Goal: Check status

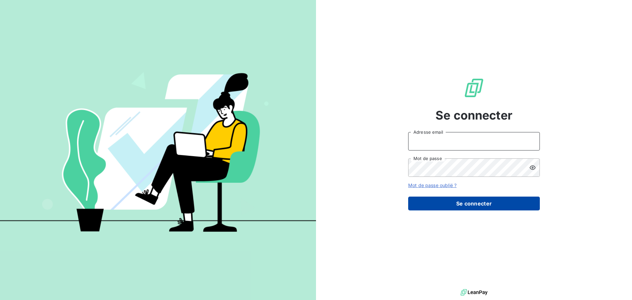
type input "[PERSON_NAME][EMAIL_ADDRESS][DOMAIN_NAME]"
click at [450, 207] on button "Se connecter" at bounding box center [474, 204] width 132 height 14
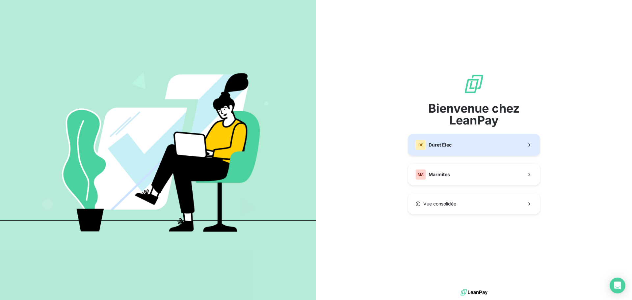
click at [467, 140] on button "DE Duret Elec" at bounding box center [474, 145] width 132 height 22
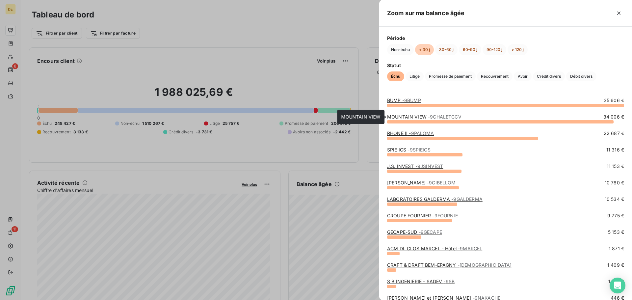
click at [429, 117] on span "- 9CHALETCCV" at bounding box center [445, 117] width 34 height 6
